Goal: Task Accomplishment & Management: Manage account settings

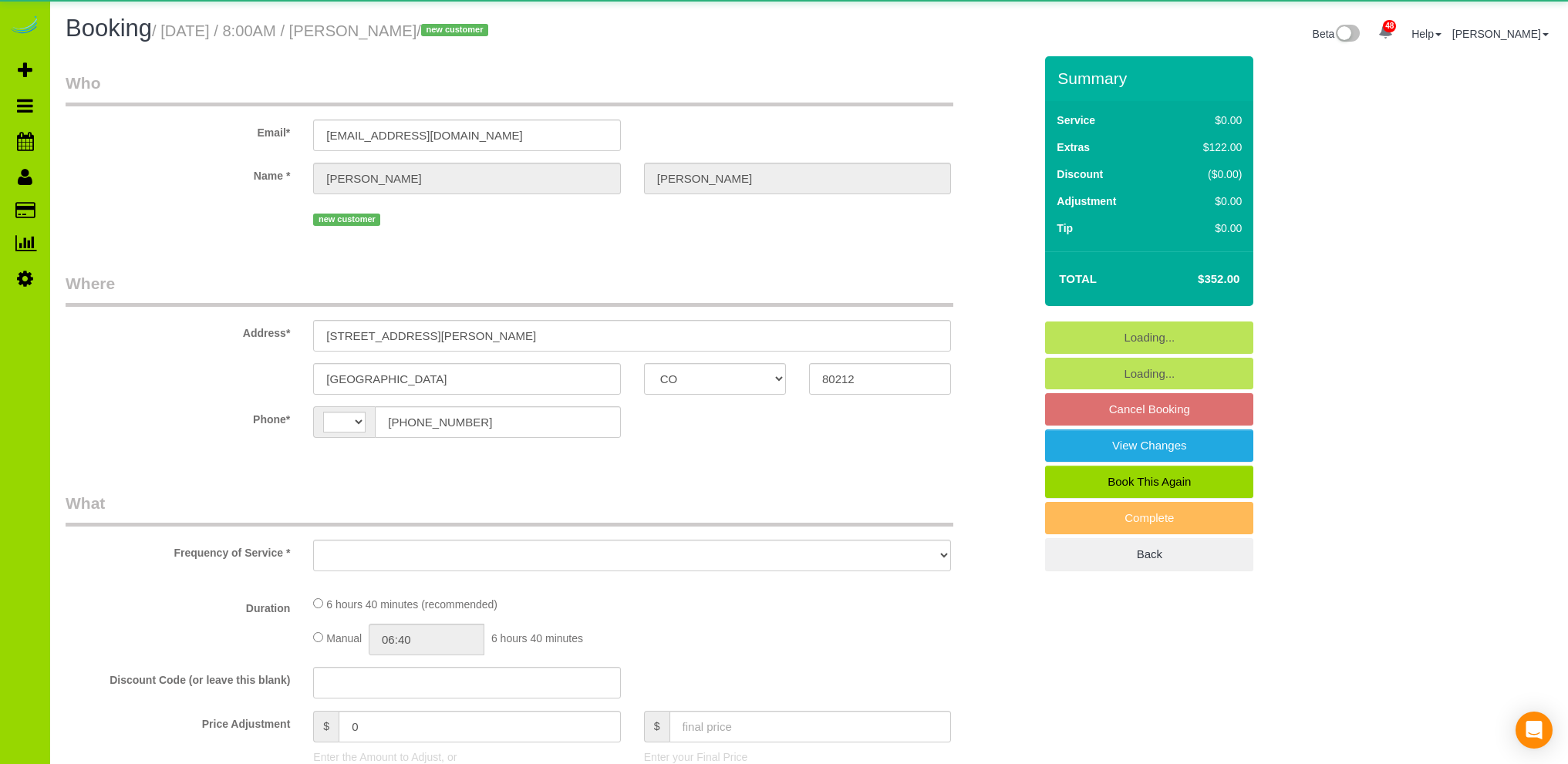
select select "CO"
select select "string:US"
select select "object:1220"
select select "string:fspay-a4e4e251-6a3f-4c41-a34a-be0d22442352"
select select "number:3"
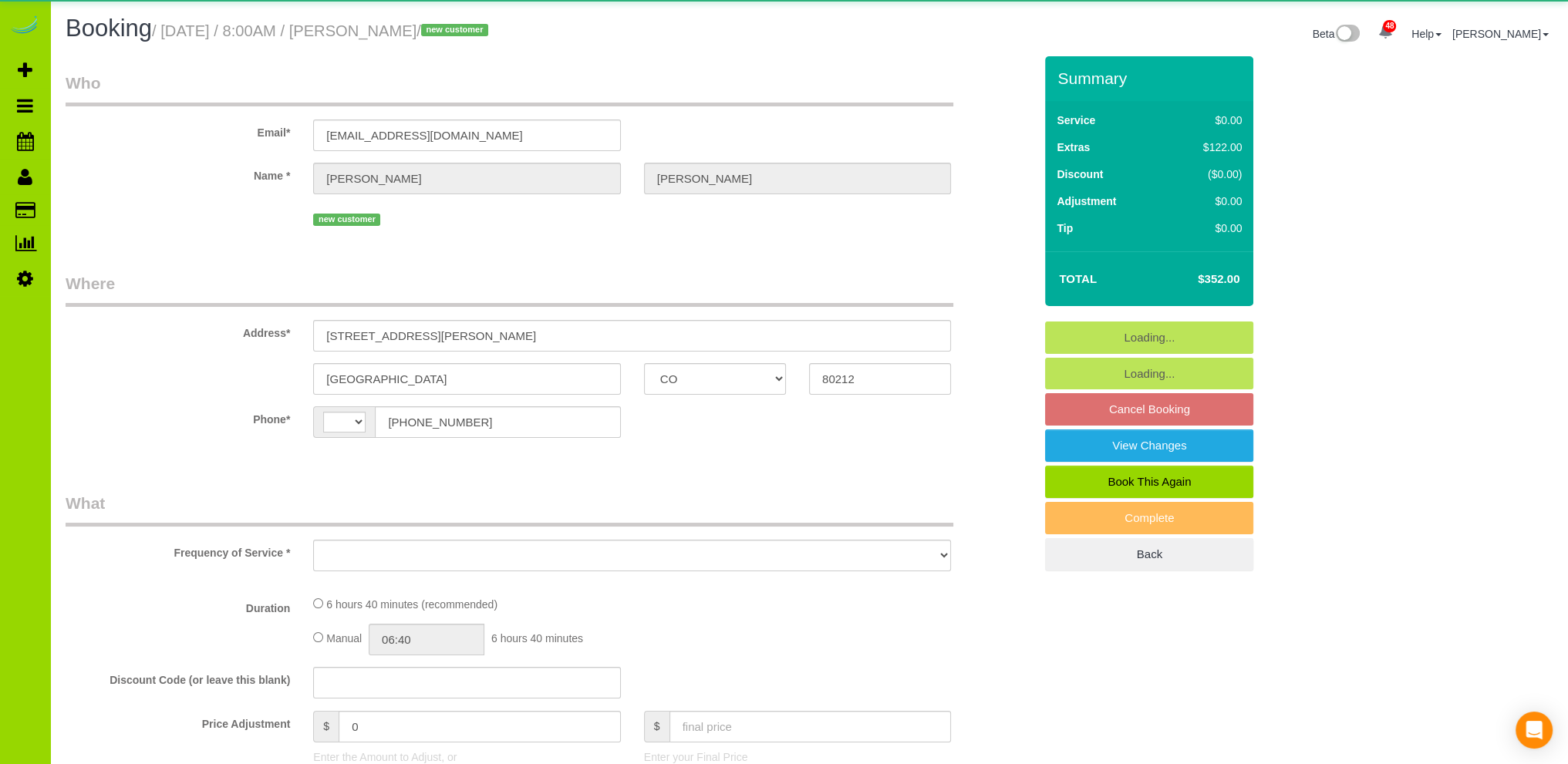
select select "number:11"
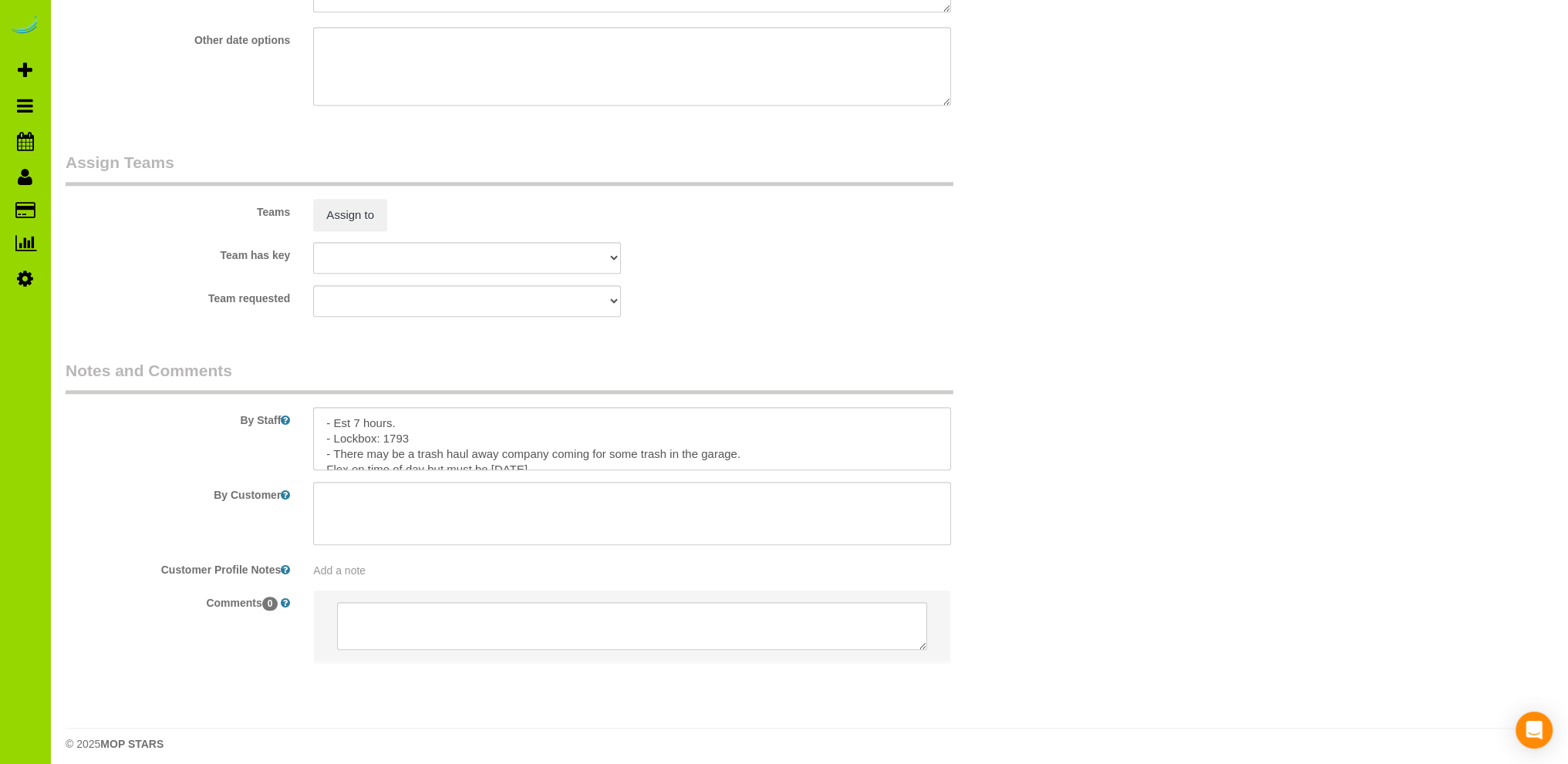
scroll to position [2164, 0]
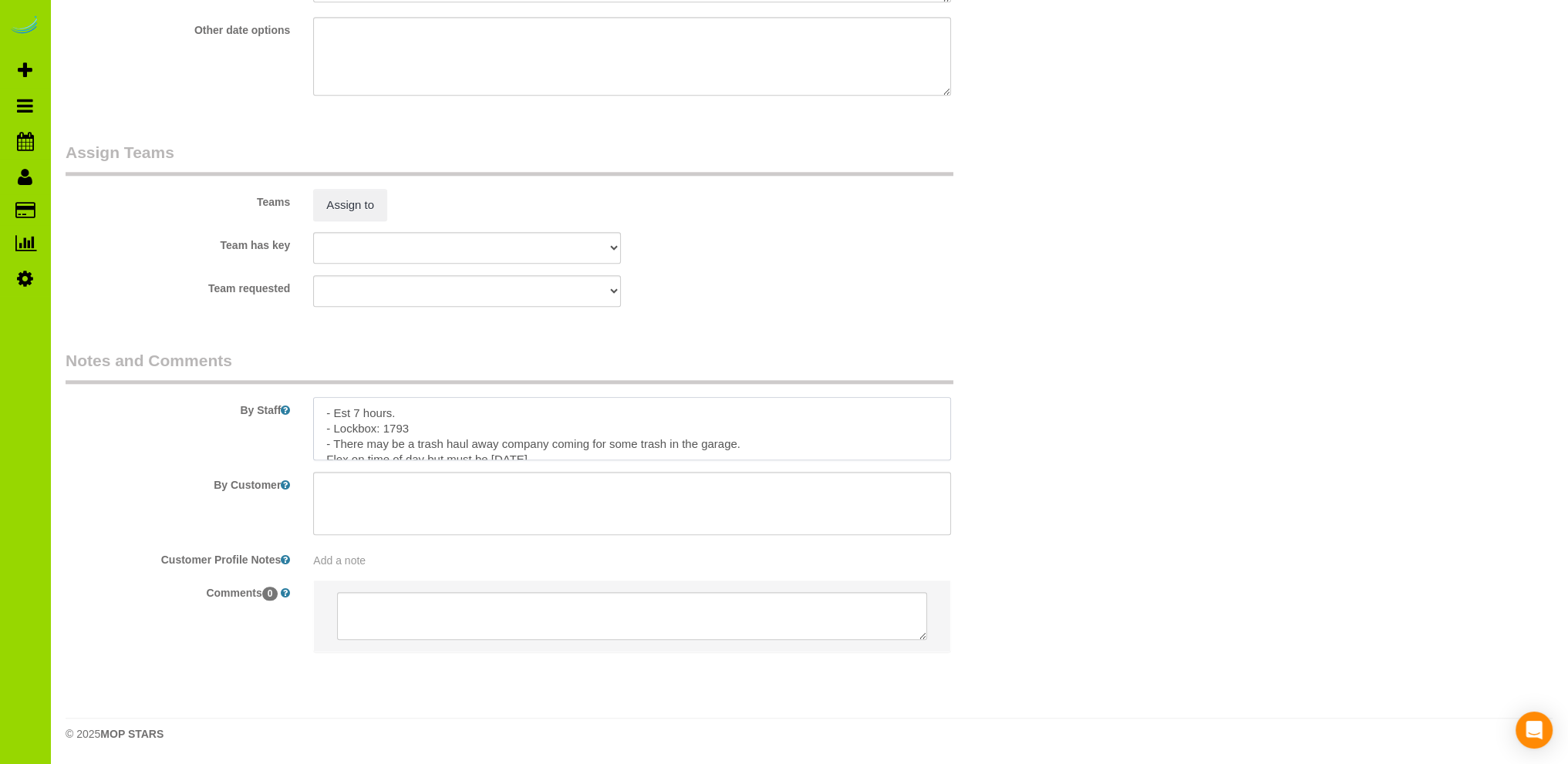
click at [751, 443] on textarea at bounding box center [632, 428] width 638 height 63
click at [603, 454] on textarea at bounding box center [632, 428] width 638 height 63
click at [879, 450] on textarea at bounding box center [632, 428] width 638 height 63
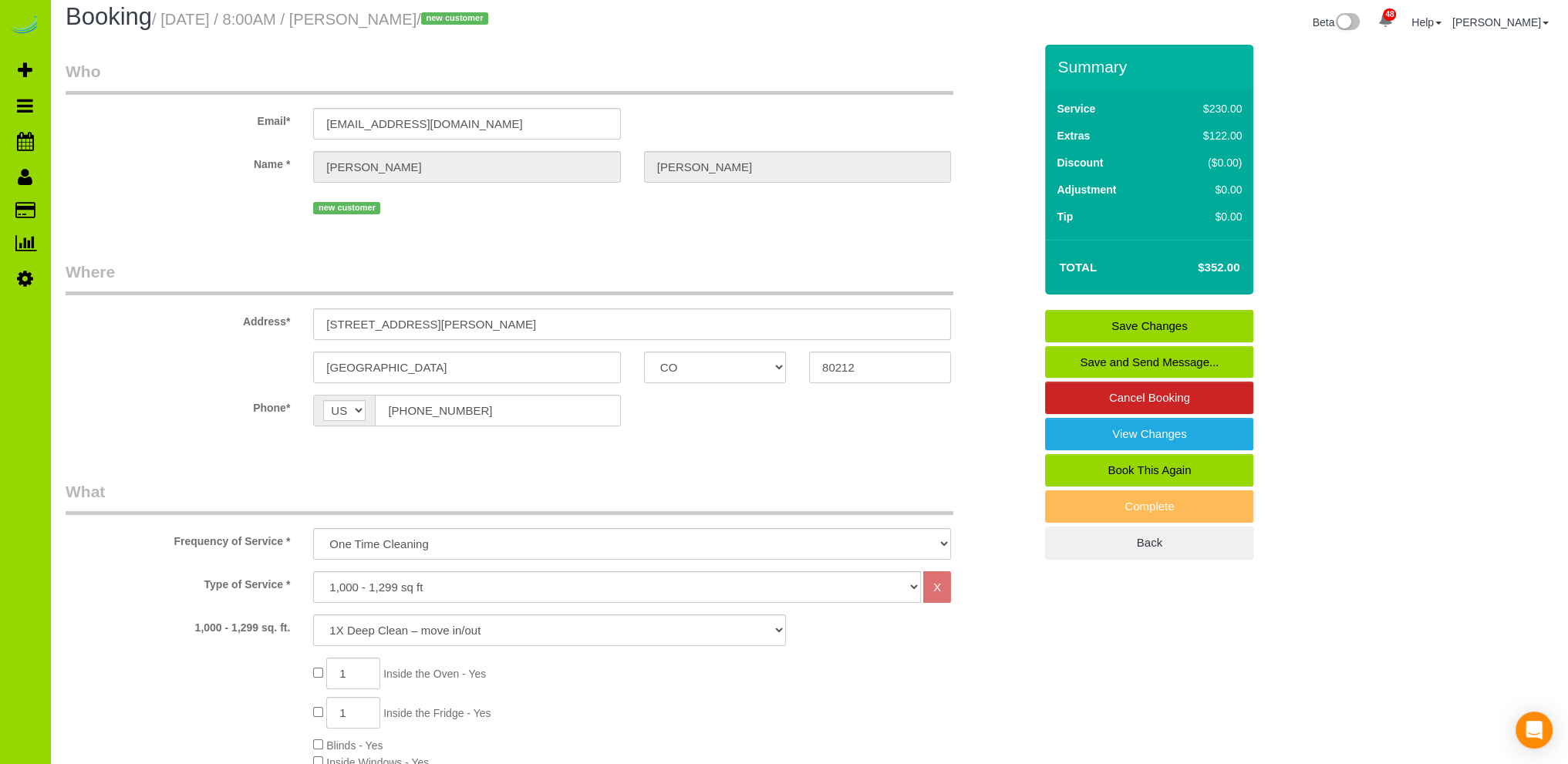
scroll to position [0, 0]
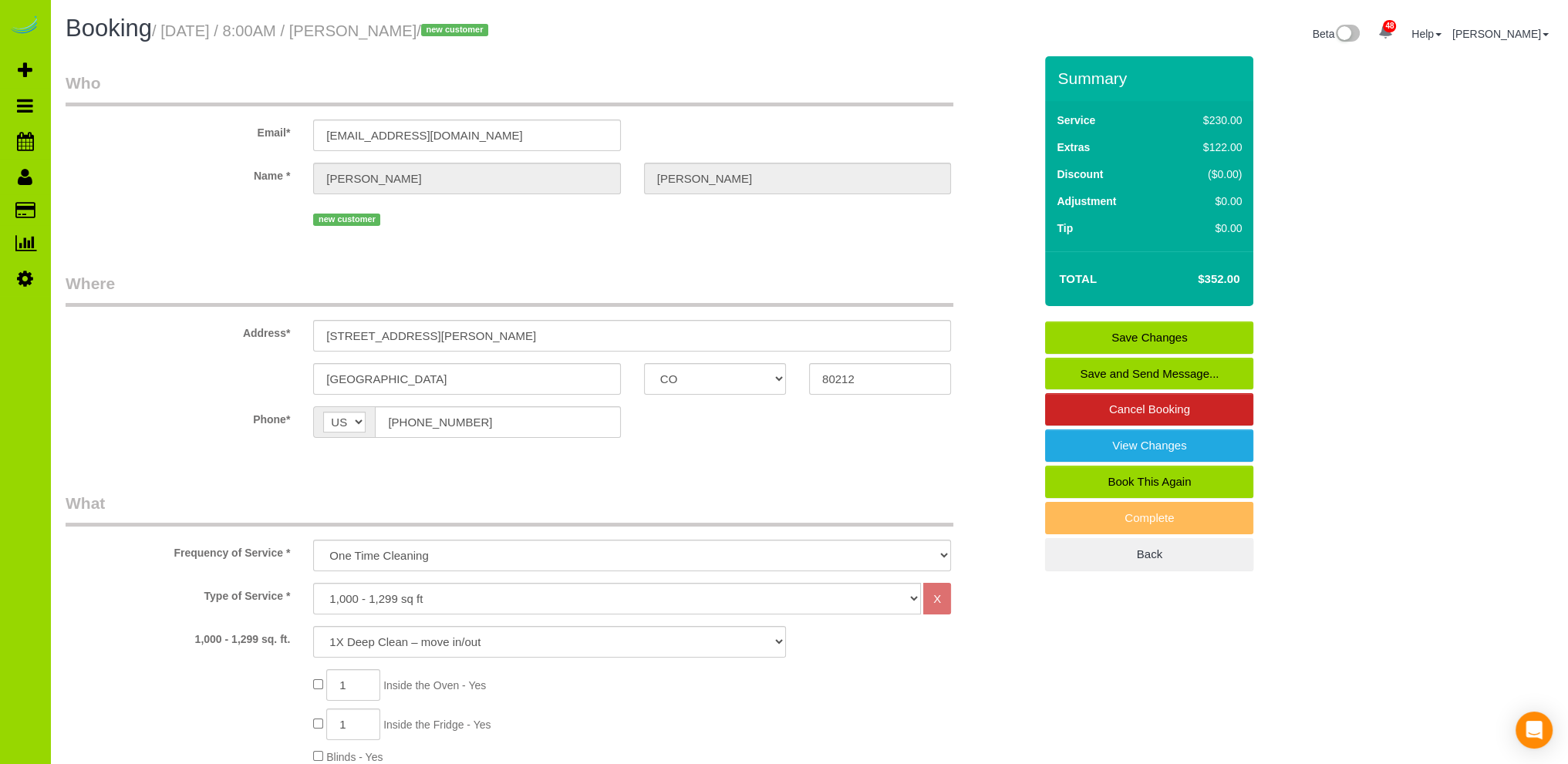
type textarea "- Est 7 hours. - Lockbox: 1793 - There may be a trash haul away company coming …"
click at [1119, 332] on link "Save Changes" at bounding box center [1149, 337] width 208 height 32
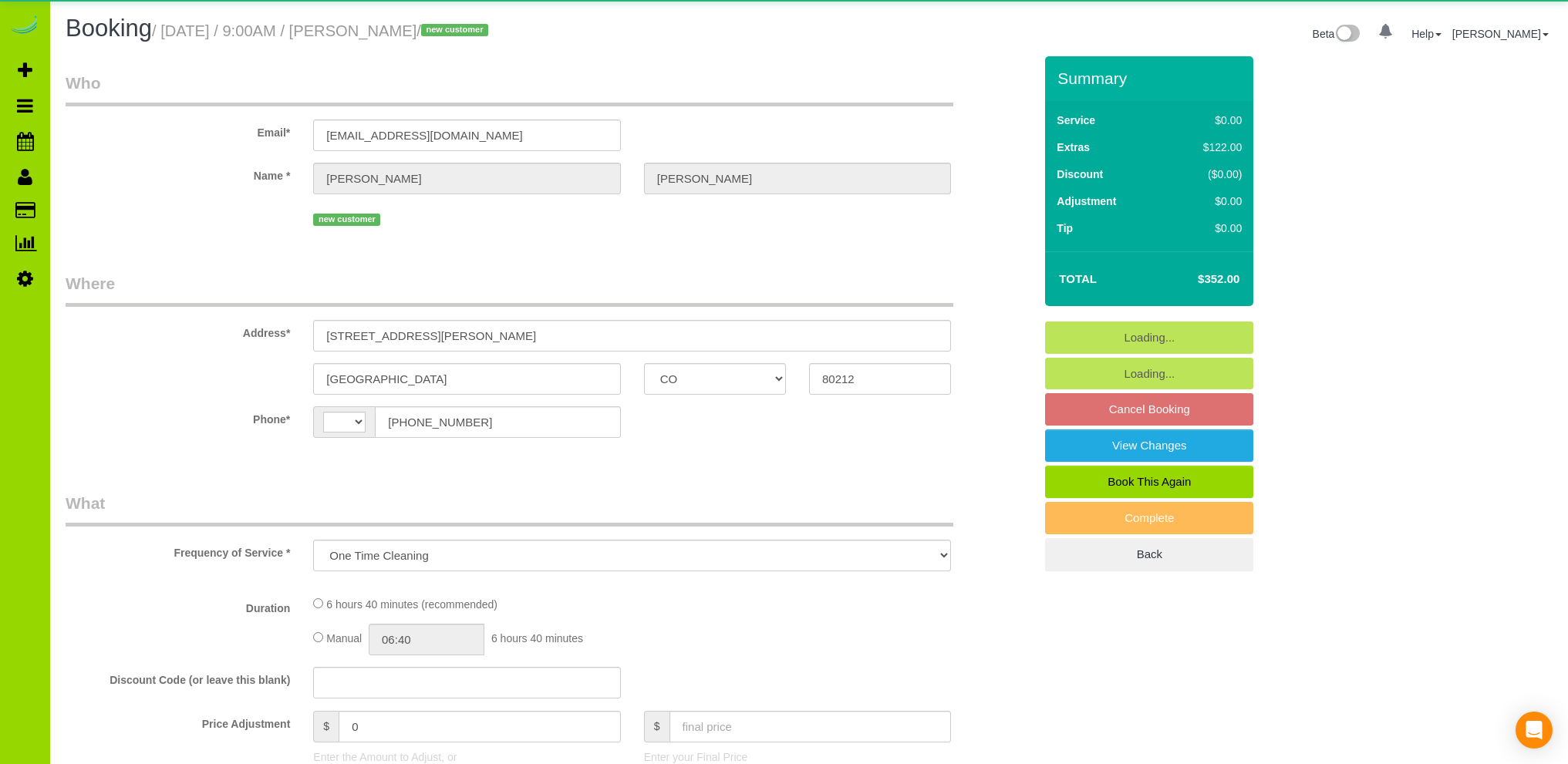
select select "CO"
select select "object:824"
select select "string:[GEOGRAPHIC_DATA]"
select select "spot1"
select select "number:3"
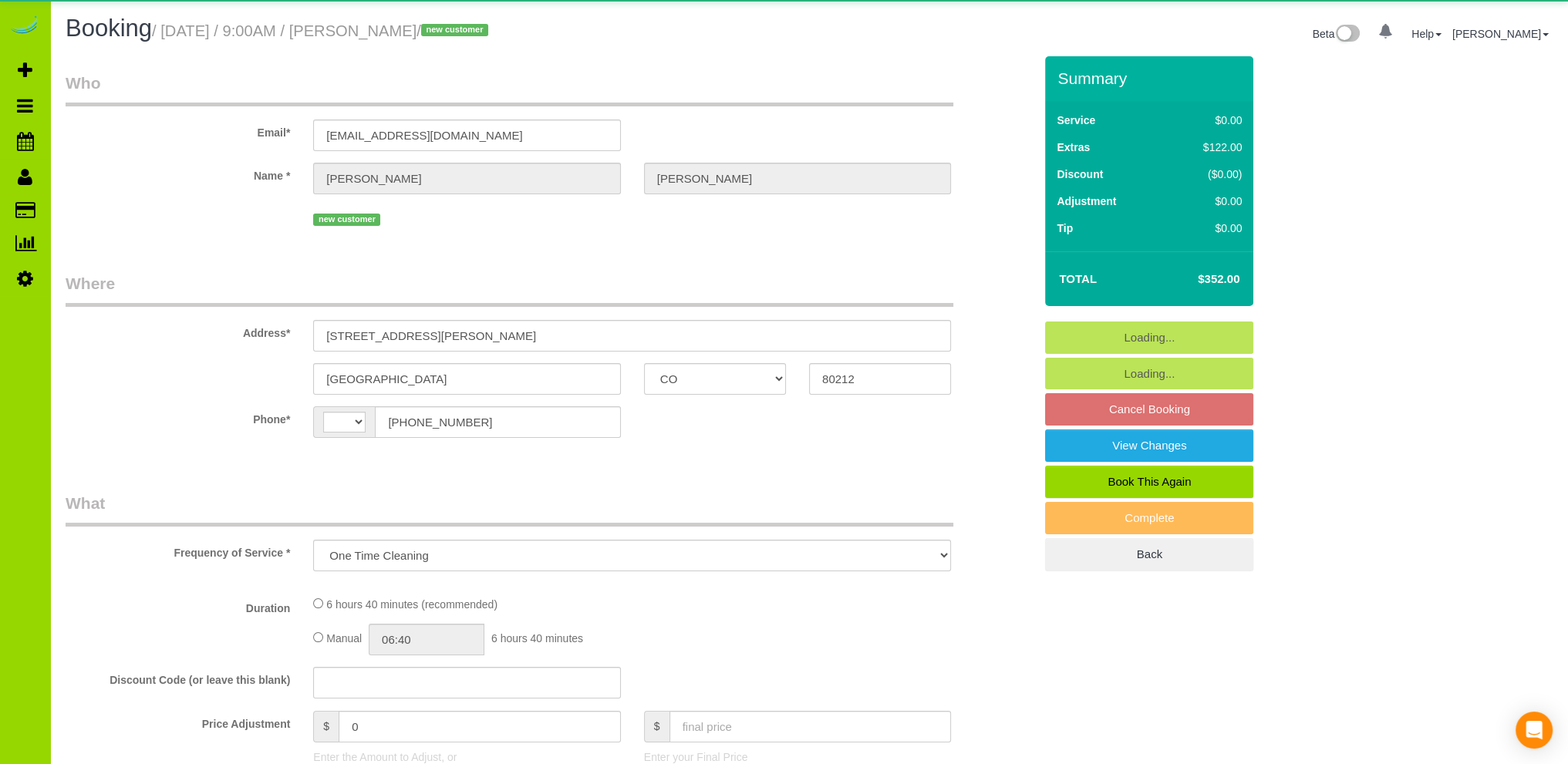
select select "number:11"
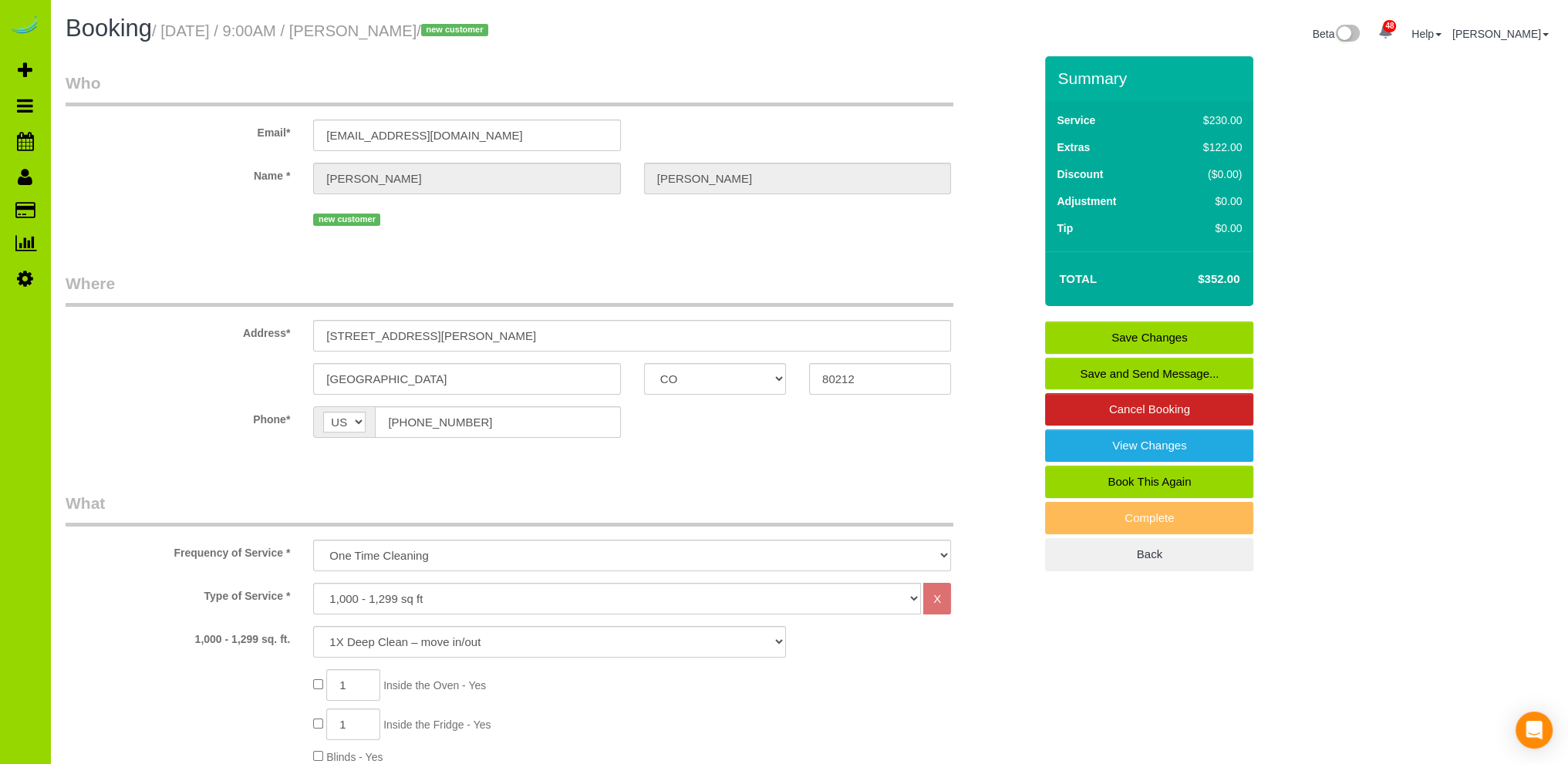
click at [1152, 328] on link "Save Changes" at bounding box center [1149, 337] width 208 height 32
